Goal: Task Accomplishment & Management: Use online tool/utility

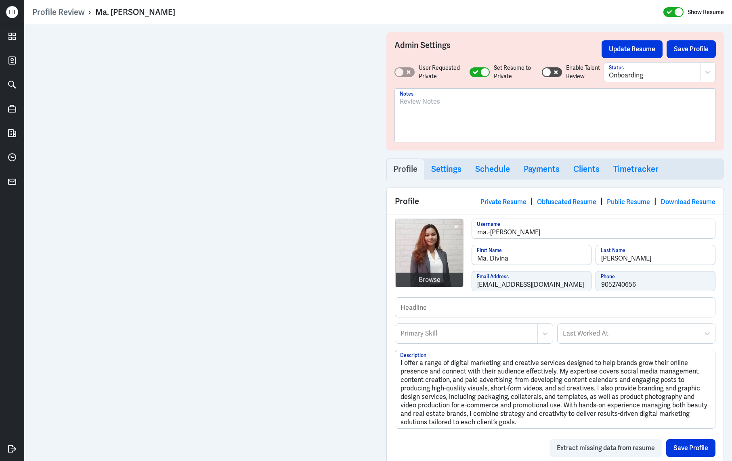
scroll to position [410, 0]
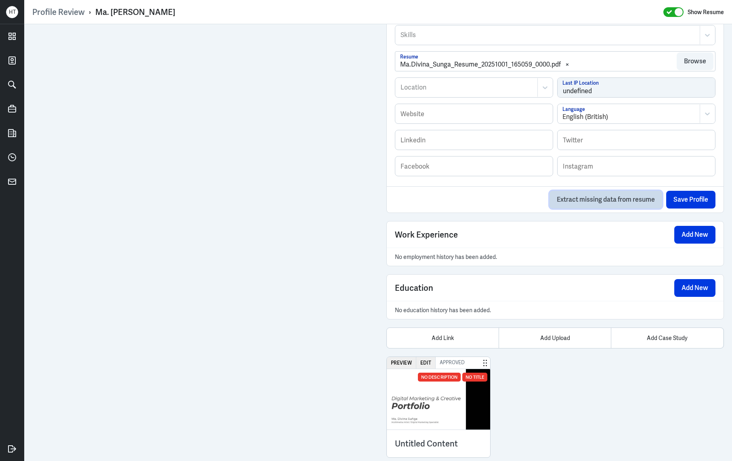
click at [609, 200] on button "Extract missing data from resume" at bounding box center [605, 200] width 113 height 18
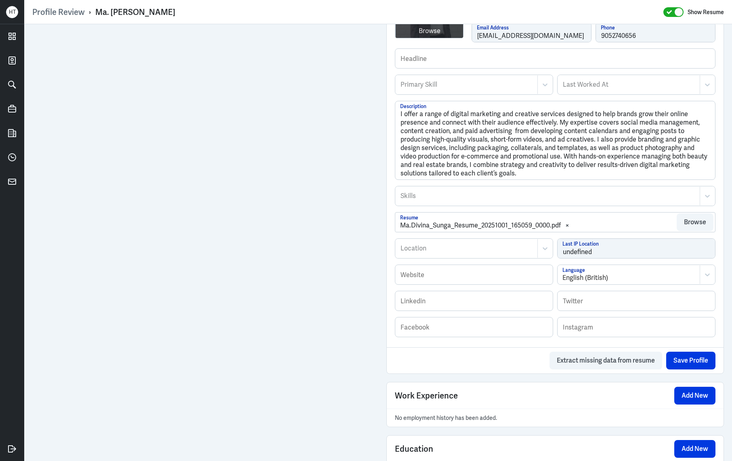
scroll to position [427, 0]
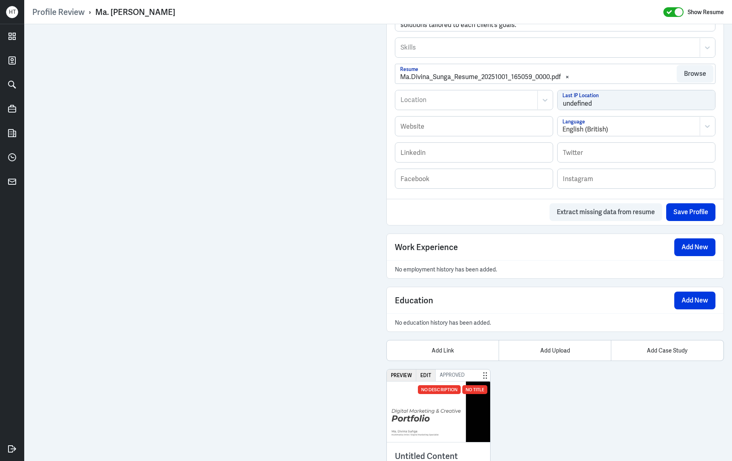
scroll to position [427, 0]
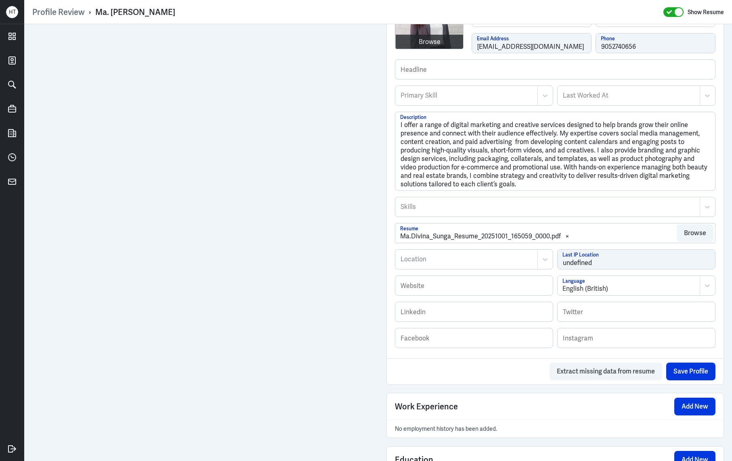
scroll to position [239, 0]
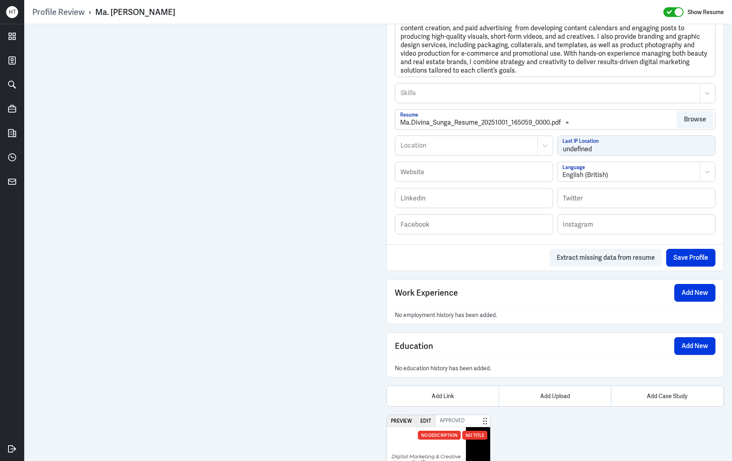
scroll to position [356, 0]
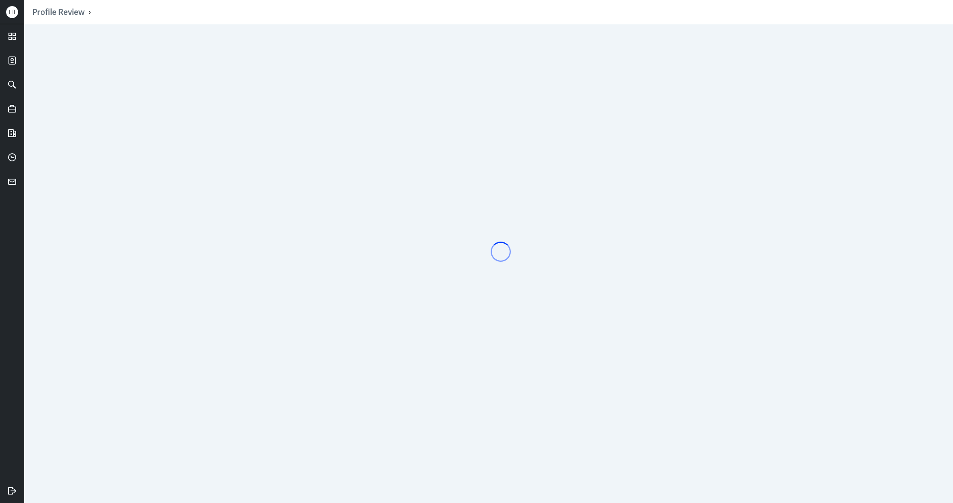
click at [195, 274] on div at bounding box center [488, 263] width 929 height 479
click at [334, 233] on div at bounding box center [488, 263] width 929 height 479
